Goal: Information Seeking & Learning: Check status

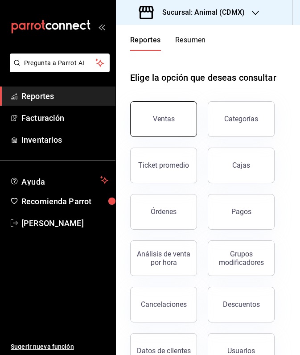
click at [165, 112] on button "Ventas" at bounding box center [163, 119] width 67 height 36
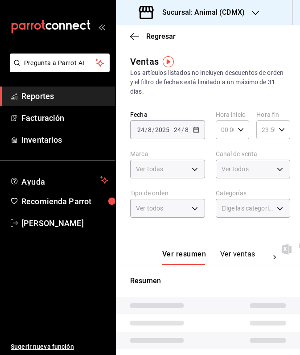
type input "05:00"
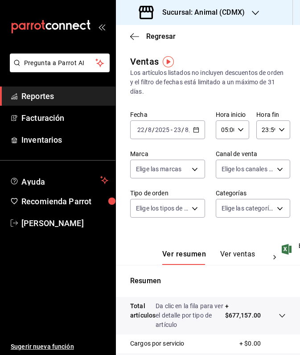
click at [199, 131] on div "[DATE] [DATE] - [DATE] [DATE]" at bounding box center [167, 129] width 75 height 19
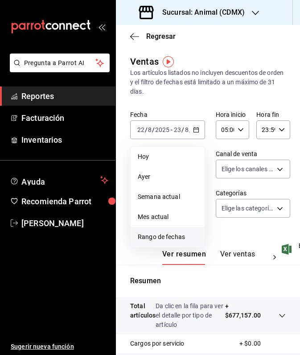
click at [170, 236] on span "Rango de fechas" at bounding box center [168, 236] width 60 height 9
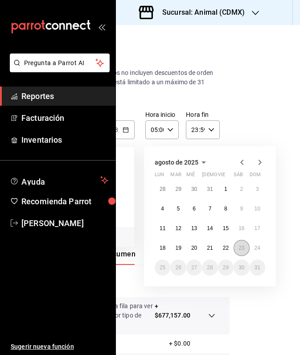
scroll to position [0, 70]
click at [230, 250] on button "22" at bounding box center [226, 248] width 16 height 16
click at [239, 250] on abbr "23" at bounding box center [241, 248] width 6 height 6
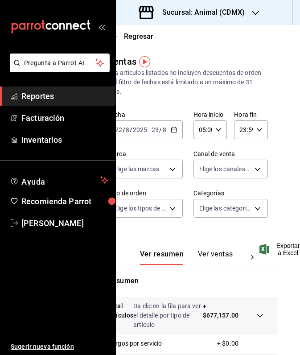
click at [172, 129] on icon "button" at bounding box center [174, 130] width 6 height 6
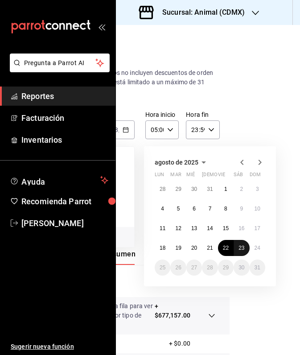
scroll to position [0, 70]
click at [241, 245] on abbr "23" at bounding box center [241, 248] width 6 height 6
click at [255, 249] on abbr "24" at bounding box center [257, 248] width 6 height 6
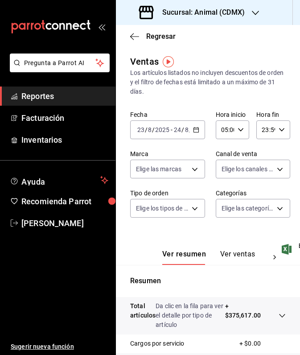
click at [255, 10] on icon "button" at bounding box center [255, 12] width 7 height 7
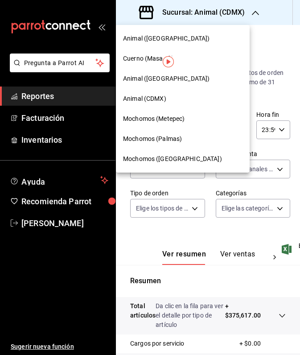
click at [169, 136] on span "Mochomos (Palmas)" at bounding box center [152, 138] width 59 height 9
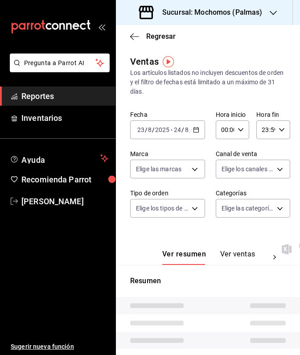
type input "05:00"
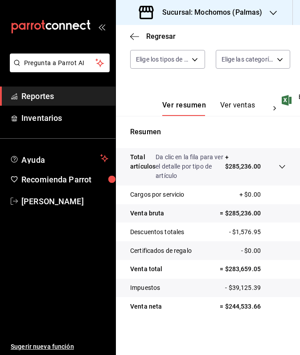
scroll to position [149, 0]
click at [273, 10] on icon "button" at bounding box center [273, 12] width 7 height 7
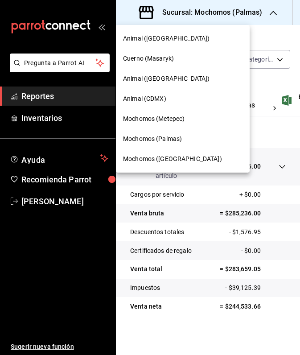
click at [171, 118] on span "Mochomos (Metepec)" at bounding box center [153, 118] width 61 height 9
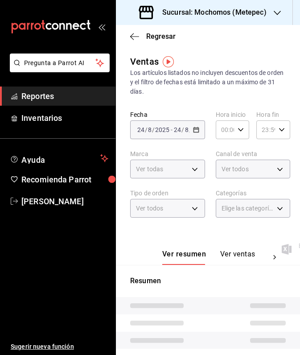
type input "05:00"
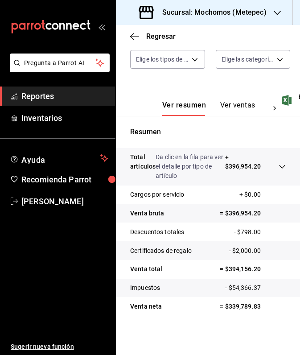
scroll to position [149, 0]
click at [282, 164] on icon at bounding box center [281, 166] width 7 height 7
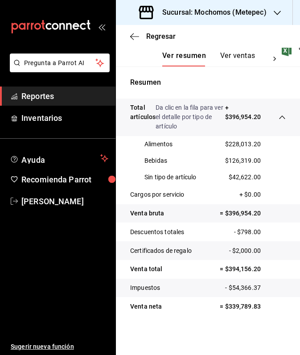
scroll to position [198, 0]
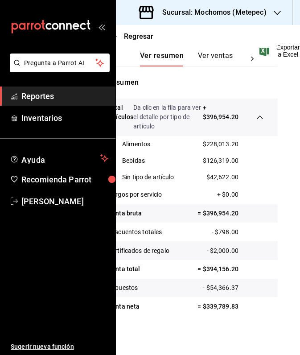
scroll to position [198, 24]
click at [274, 13] on icon "button" at bounding box center [277, 12] width 7 height 7
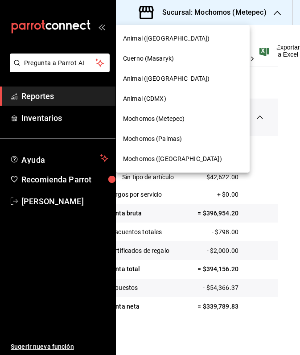
click at [160, 82] on span "Animal ([GEOGRAPHIC_DATA])" at bounding box center [166, 78] width 86 height 9
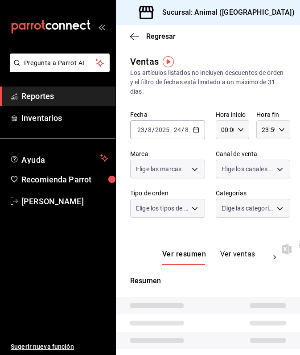
type input "05:00"
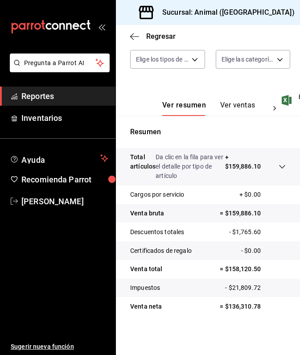
click at [299, 11] on icon "button" at bounding box center [305, 12] width 7 height 7
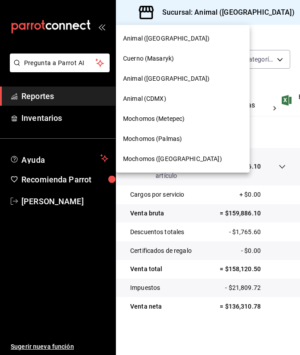
click at [171, 60] on span "Cuerno (Masaryk)" at bounding box center [148, 58] width 51 height 9
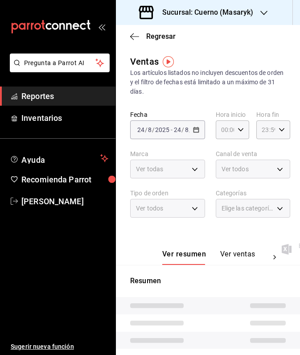
type input "05:00"
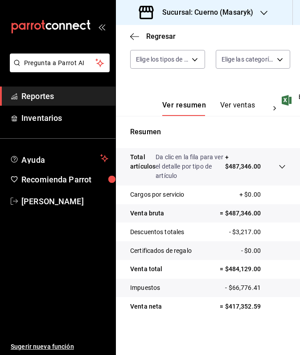
scroll to position [149, 0]
click at [265, 10] on icon "button" at bounding box center [263, 12] width 7 height 7
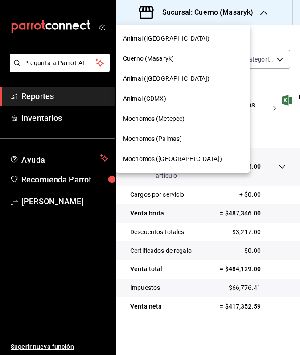
click at [142, 99] on span "Animal (CDMX)" at bounding box center [144, 98] width 43 height 9
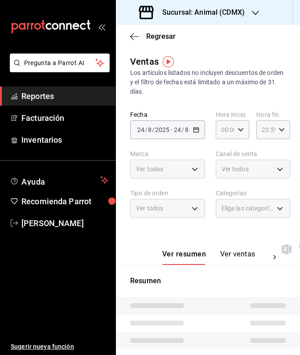
type input "05:00"
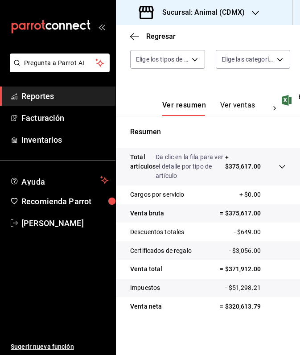
scroll to position [149, 0]
click at [130, 34] on icon "button" at bounding box center [134, 37] width 9 height 8
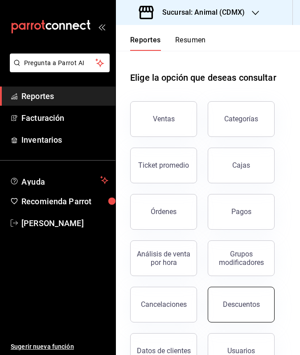
click at [244, 298] on button "Descuentos" at bounding box center [241, 304] width 67 height 36
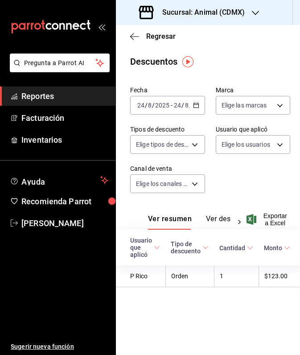
click at [199, 104] on icon "button" at bounding box center [196, 105] width 6 height 6
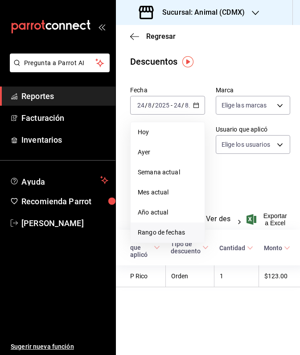
click at [172, 230] on span "Rango de fechas" at bounding box center [168, 232] width 60 height 9
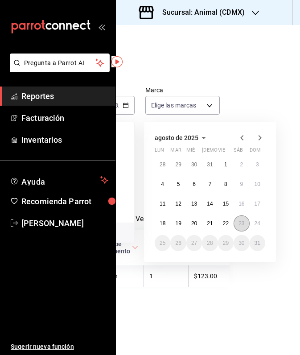
scroll to position [0, 70]
click at [241, 222] on abbr "23" at bounding box center [241, 223] width 6 height 6
click at [257, 224] on abbr "24" at bounding box center [257, 223] width 6 height 6
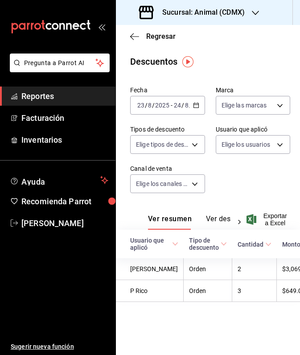
click at [236, 220] on icon at bounding box center [239, 221] width 9 height 9
click at [214, 217] on button "Ver descuentos" at bounding box center [205, 221] width 51 height 15
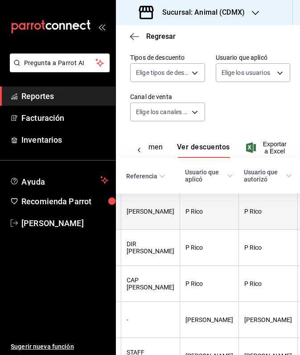
scroll to position [76, 0]
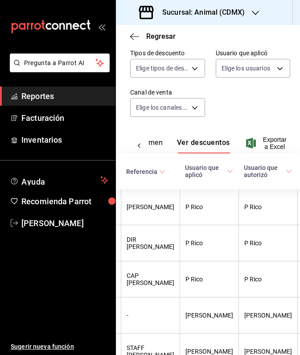
click at [255, 15] on icon "button" at bounding box center [255, 12] width 7 height 7
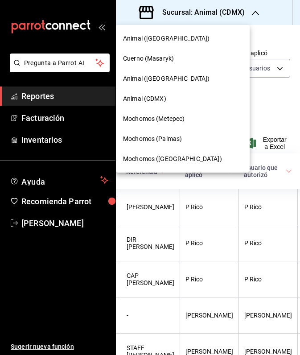
click at [180, 61] on div "Cuerno (Masaryk)" at bounding box center [182, 58] width 119 height 9
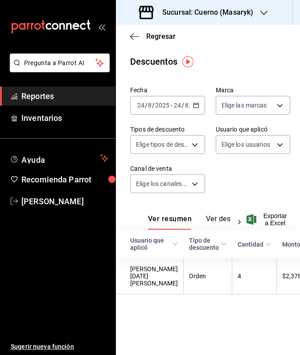
click at [195, 104] on icon "button" at bounding box center [196, 105] width 6 height 6
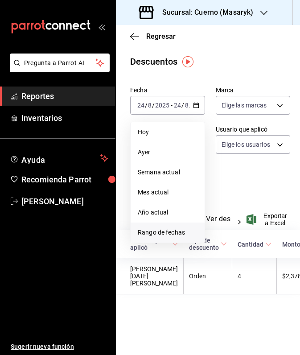
click at [172, 233] on span "Rango de fechas" at bounding box center [168, 232] width 60 height 9
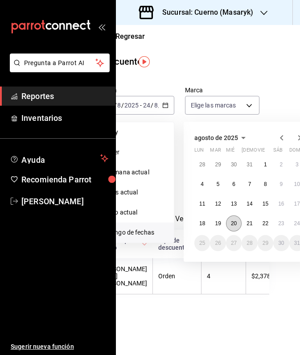
scroll to position [0, 53]
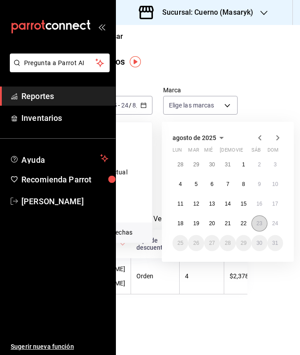
click at [263, 224] on button "23" at bounding box center [259, 223] width 16 height 16
click at [278, 222] on abbr "24" at bounding box center [275, 223] width 6 height 6
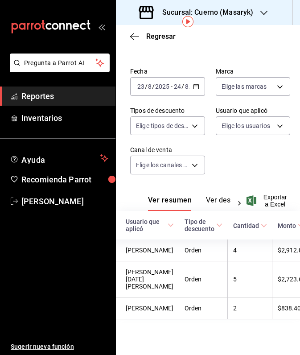
scroll to position [0, 4]
click at [221, 196] on button "Ver descuentos" at bounding box center [231, 203] width 51 height 15
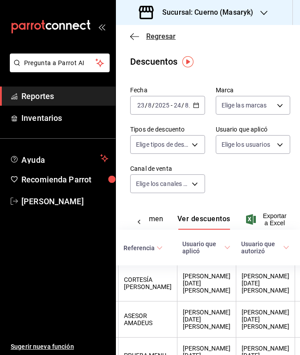
click at [133, 35] on icon "button" at bounding box center [134, 37] width 9 height 8
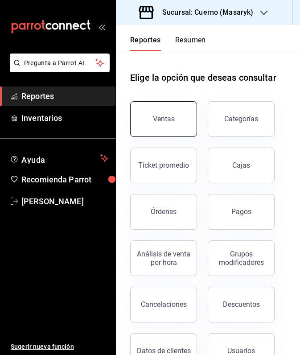
click at [158, 114] on button "Ventas" at bounding box center [163, 119] width 67 height 36
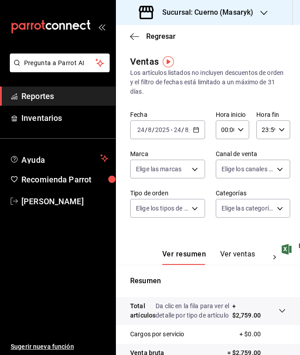
click at [196, 131] on icon "button" at bounding box center [196, 130] width 6 height 6
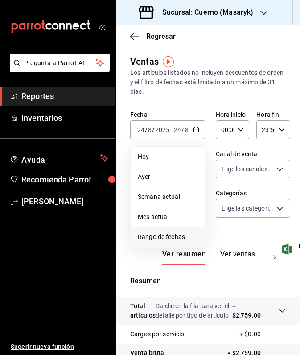
click at [188, 234] on span "Rango de fechas" at bounding box center [168, 236] width 60 height 9
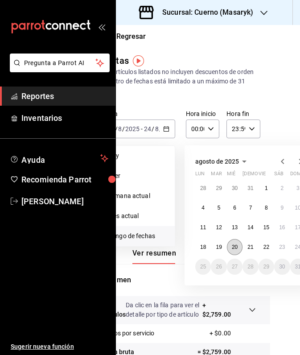
scroll to position [1, 45]
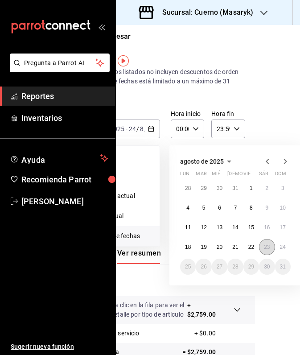
click at [267, 246] on abbr "23" at bounding box center [267, 247] width 6 height 6
click at [282, 246] on abbr "24" at bounding box center [283, 247] width 6 height 6
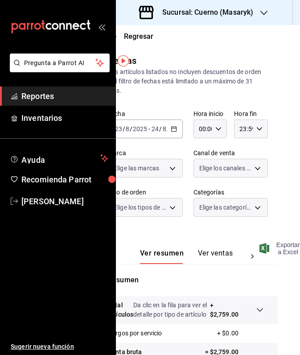
scroll to position [1, 24]
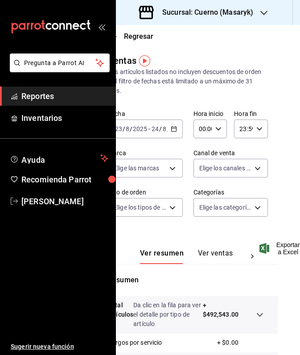
click at [219, 127] on icon "button" at bounding box center [218, 129] width 6 height 6
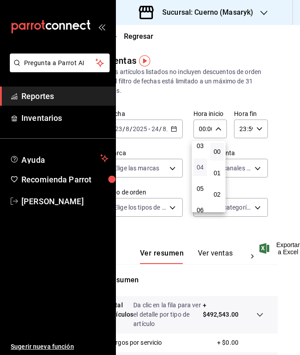
scroll to position [72, 0]
click at [200, 187] on span "05" at bounding box center [200, 186] width 3 height 7
type input "05:00"
click at [227, 273] on div at bounding box center [150, 177] width 300 height 355
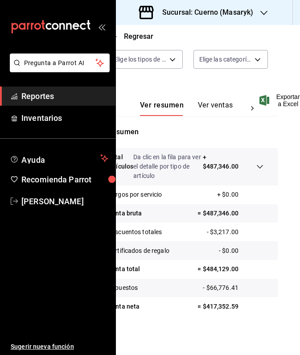
scroll to position [149, 24]
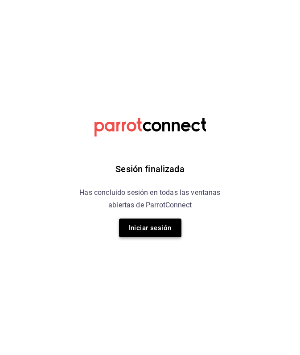
click at [149, 227] on button "Iniciar sesión" at bounding box center [150, 227] width 62 height 19
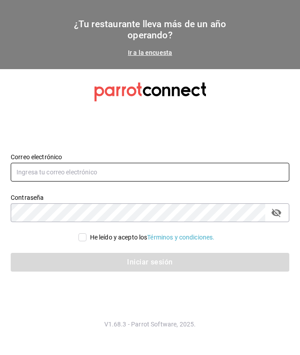
type input "[EMAIL_ADDRESS][DOMAIN_NAME]"
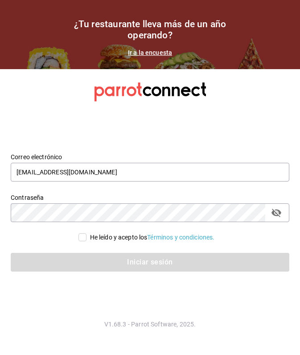
click at [83, 238] on input "He leído y acepto los Términos y condiciones." at bounding box center [82, 237] width 8 height 8
checkbox input "true"
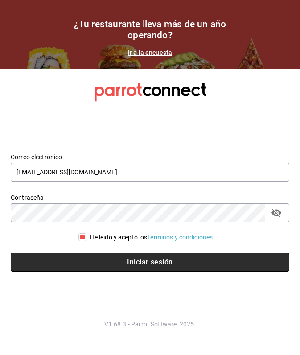
click at [96, 260] on button "Iniciar sesión" at bounding box center [150, 262] width 278 height 19
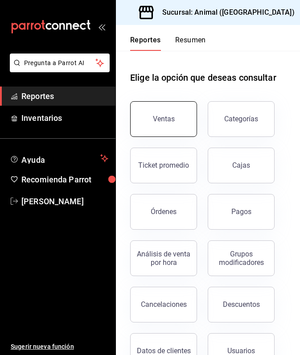
click at [147, 112] on button "Ventas" at bounding box center [163, 119] width 67 height 36
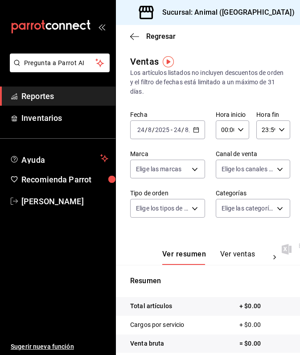
click at [196, 129] on icon "button" at bounding box center [196, 130] width 6 height 6
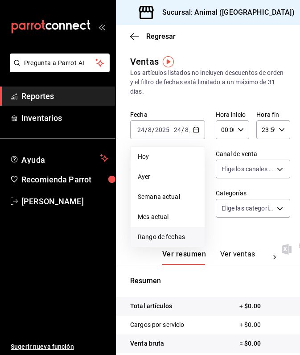
click at [173, 240] on span "Rango de fechas" at bounding box center [168, 236] width 60 height 9
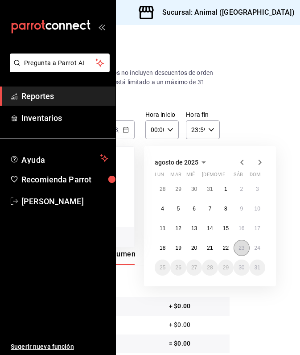
scroll to position [0, 70]
click at [237, 245] on button "23" at bounding box center [241, 248] width 16 height 16
click at [257, 244] on button "24" at bounding box center [257, 248] width 16 height 16
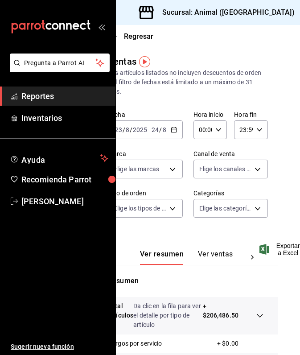
click at [219, 130] on icon "button" at bounding box center [218, 130] width 6 height 6
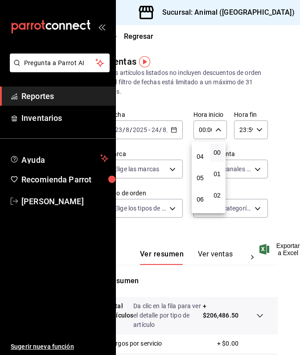
scroll to position [84, 0]
click at [199, 179] on span "05" at bounding box center [200, 175] width 3 height 7
type input "05:00"
click at [258, 9] on div at bounding box center [150, 177] width 300 height 355
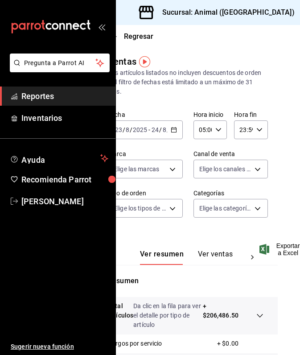
click at [299, 9] on icon "button" at bounding box center [305, 12] width 7 height 7
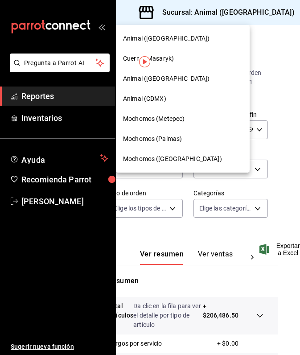
click at [166, 98] on span "Animal (CDMX)" at bounding box center [144, 98] width 43 height 9
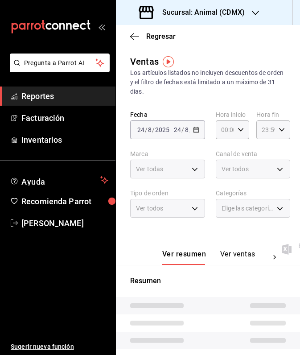
type input "05:00"
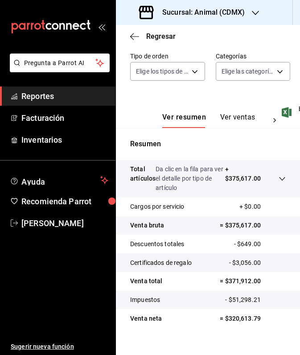
click at [282, 179] on icon at bounding box center [281, 178] width 7 height 7
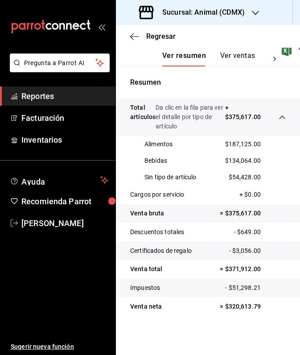
scroll to position [198, 0]
